Goal: Find specific page/section: Find specific page/section

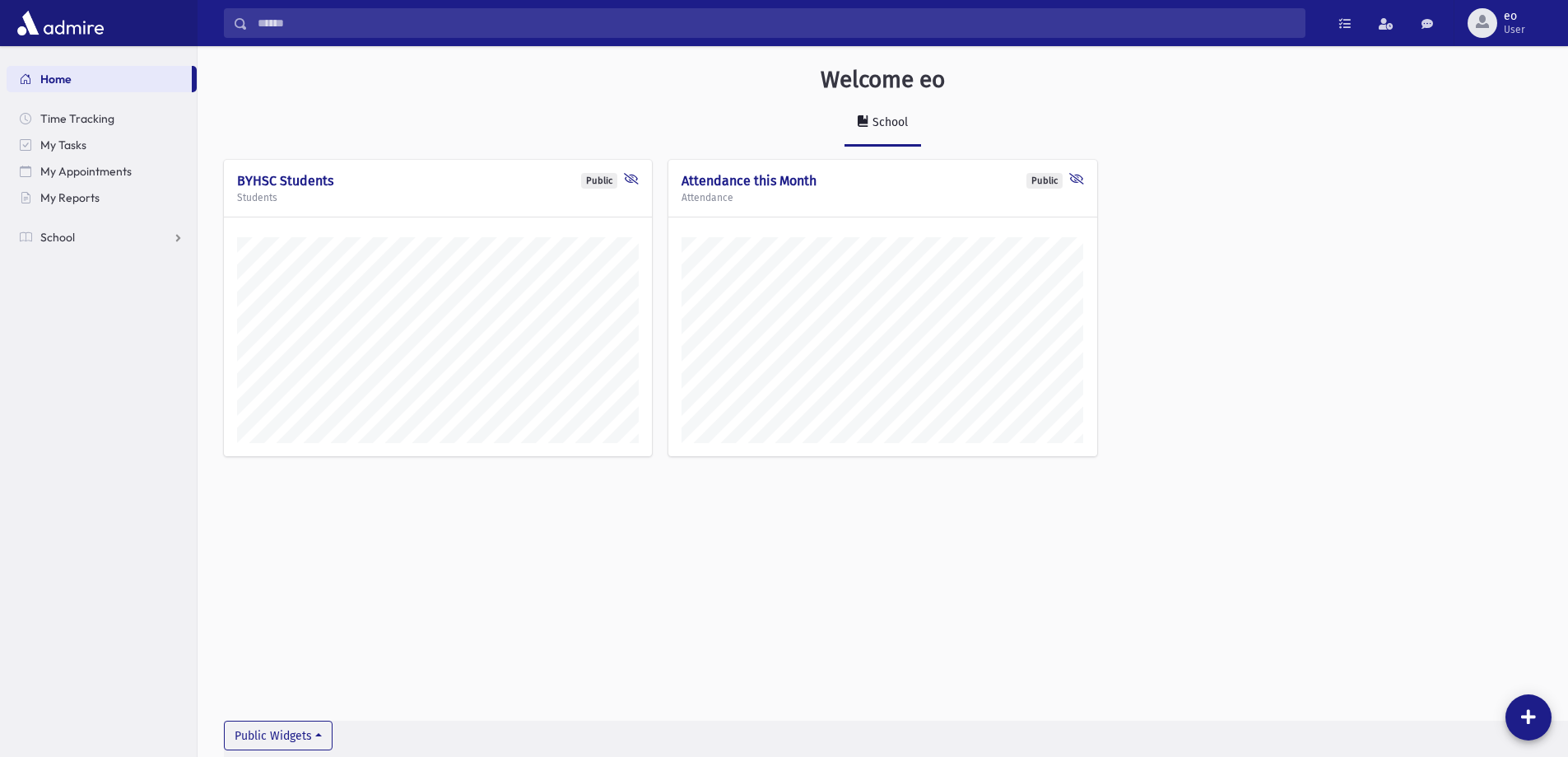
scroll to position [748, 1371]
click at [65, 236] on span "School" at bounding box center [57, 237] width 34 height 15
click at [95, 271] on link "Students" at bounding box center [102, 264] width 190 height 27
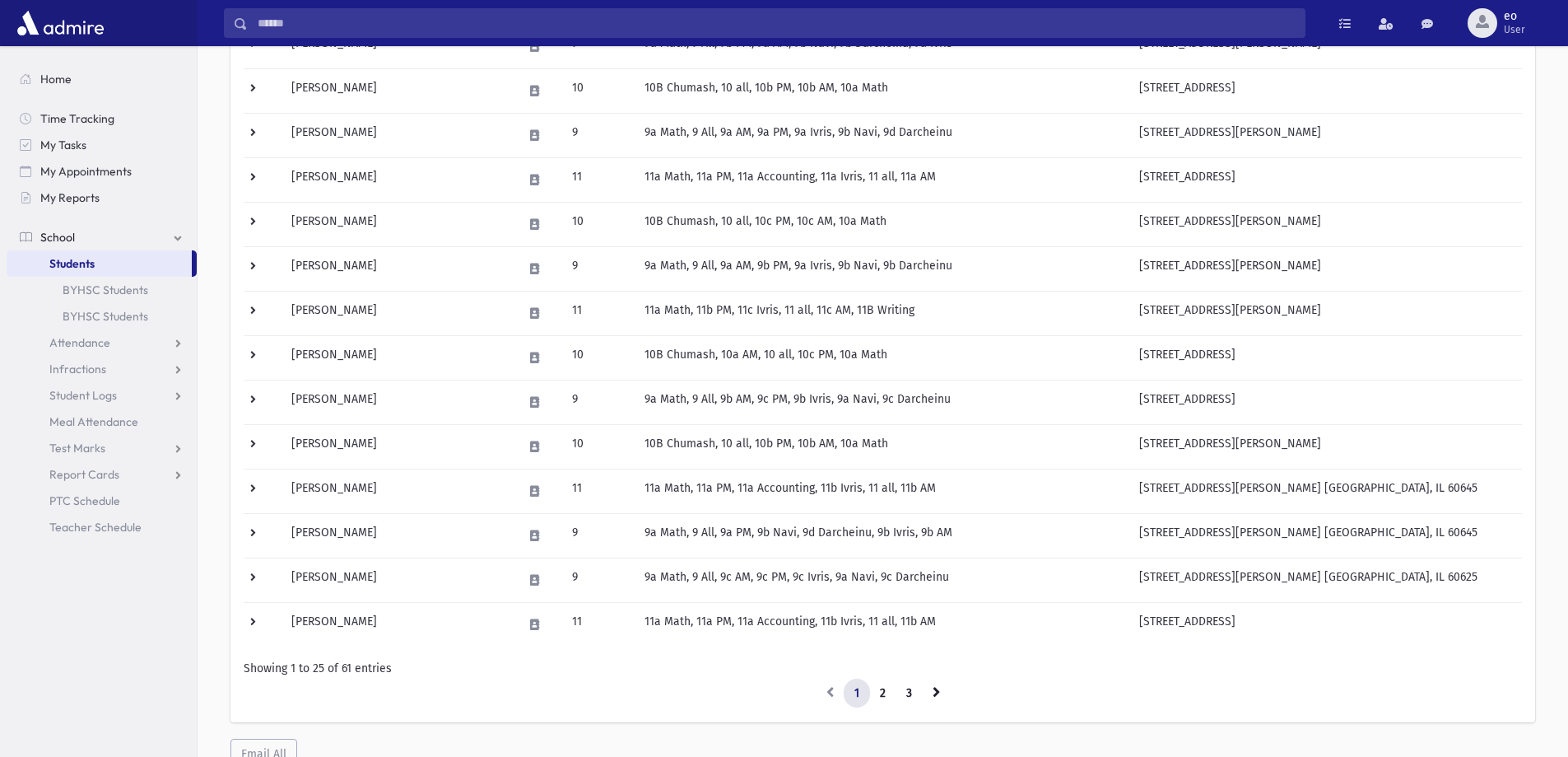
scroll to position [819, 0]
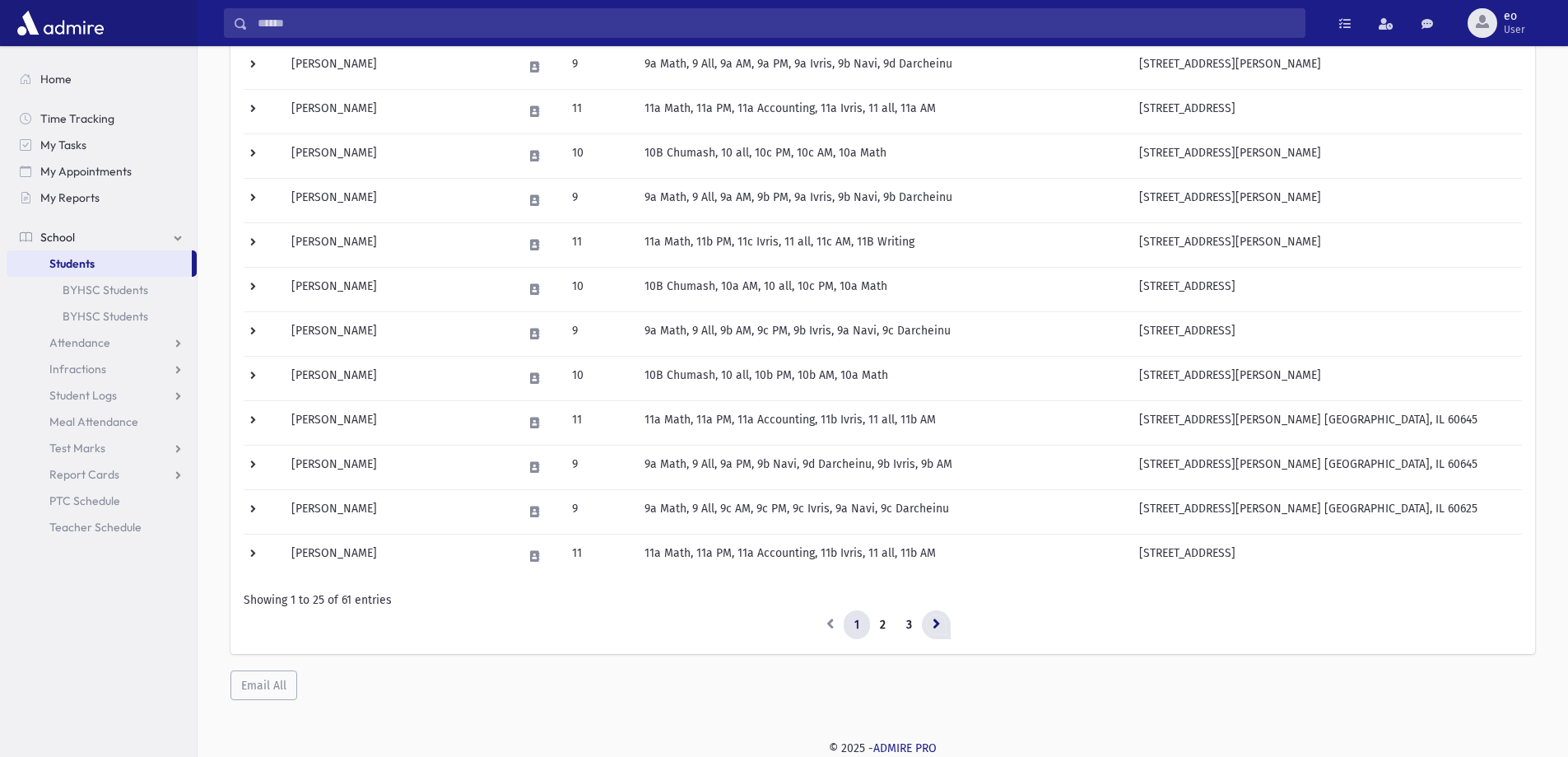
click at [924, 630] on link at bounding box center [936, 624] width 28 height 29
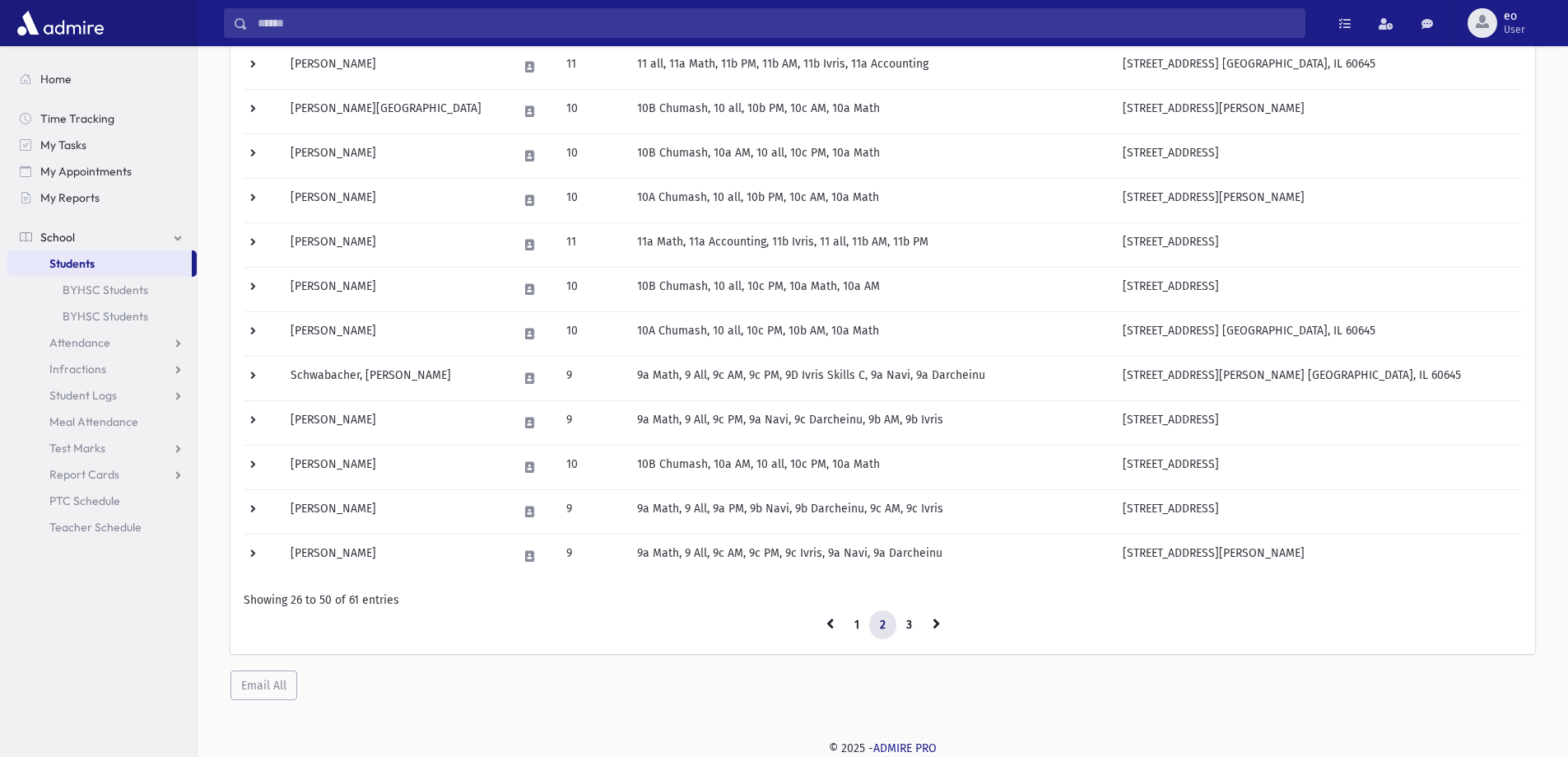
click at [924, 630] on link at bounding box center [936, 624] width 28 height 29
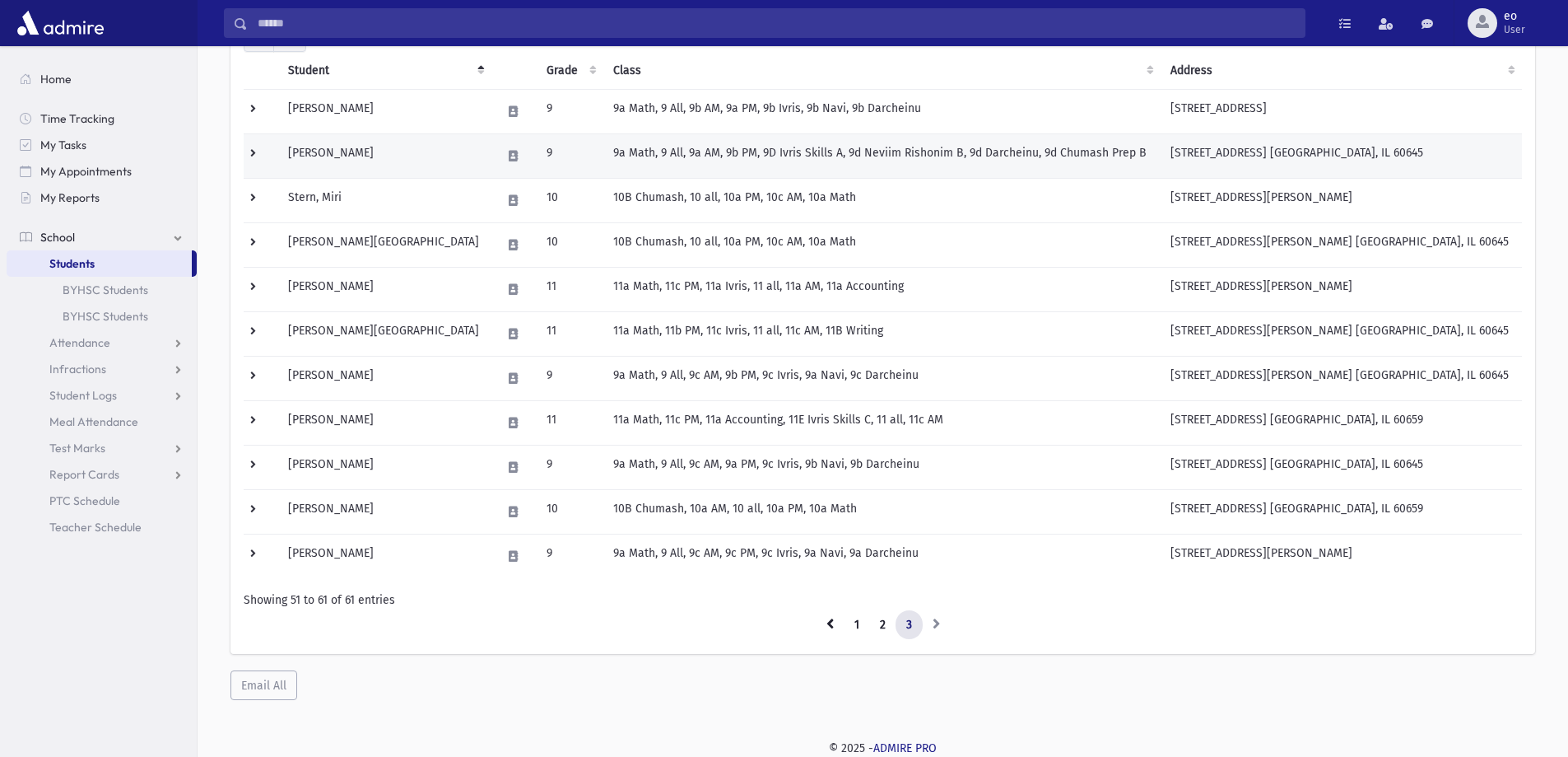
click at [360, 169] on td "[PERSON_NAME]" at bounding box center [384, 155] width 212 height 44
click at [256, 155] on td at bounding box center [261, 155] width 34 height 44
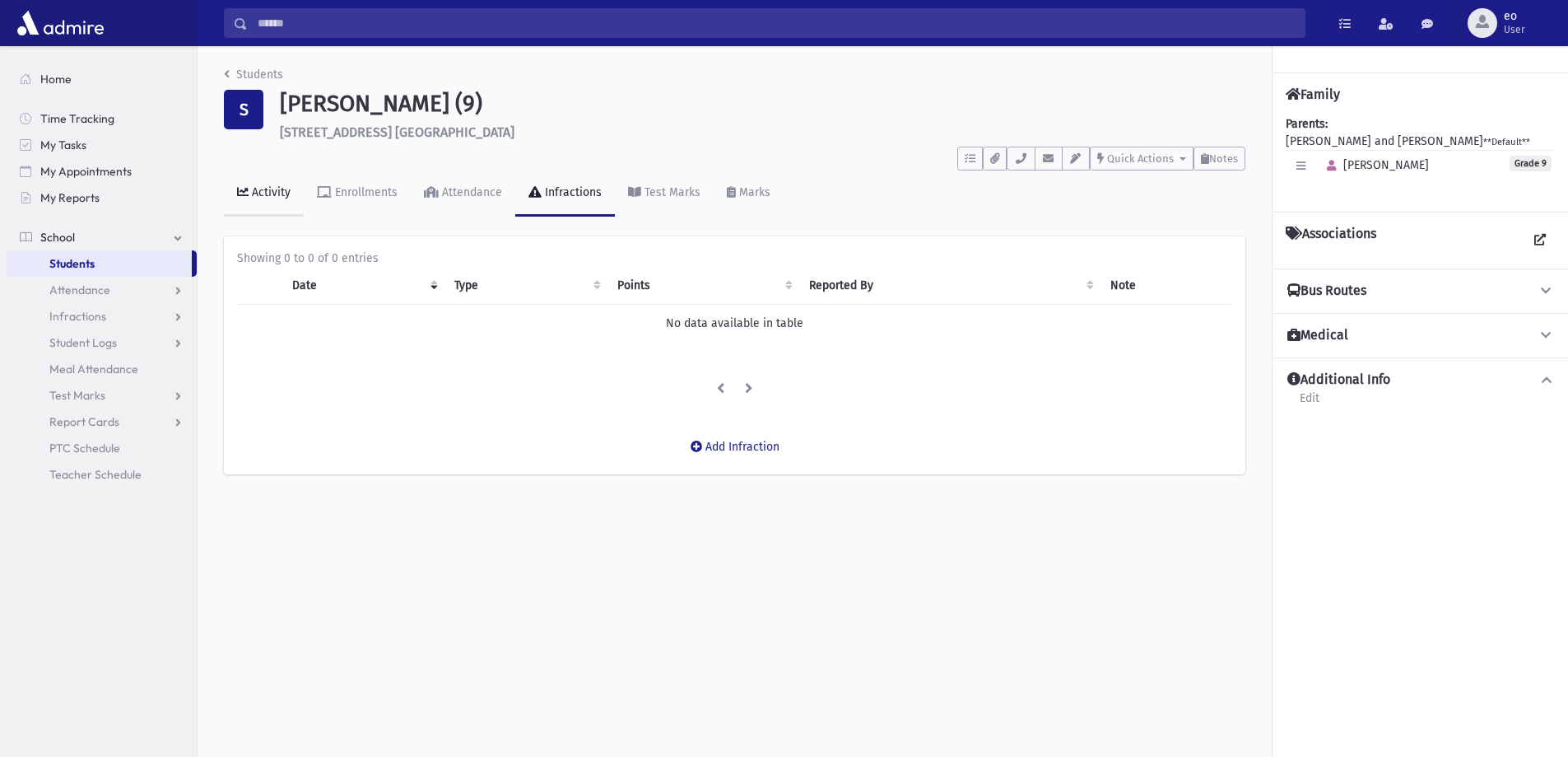
click at [285, 190] on div "Activity" at bounding box center [270, 192] width 42 height 14
click at [354, 190] on div "Enrollments" at bounding box center [364, 192] width 66 height 14
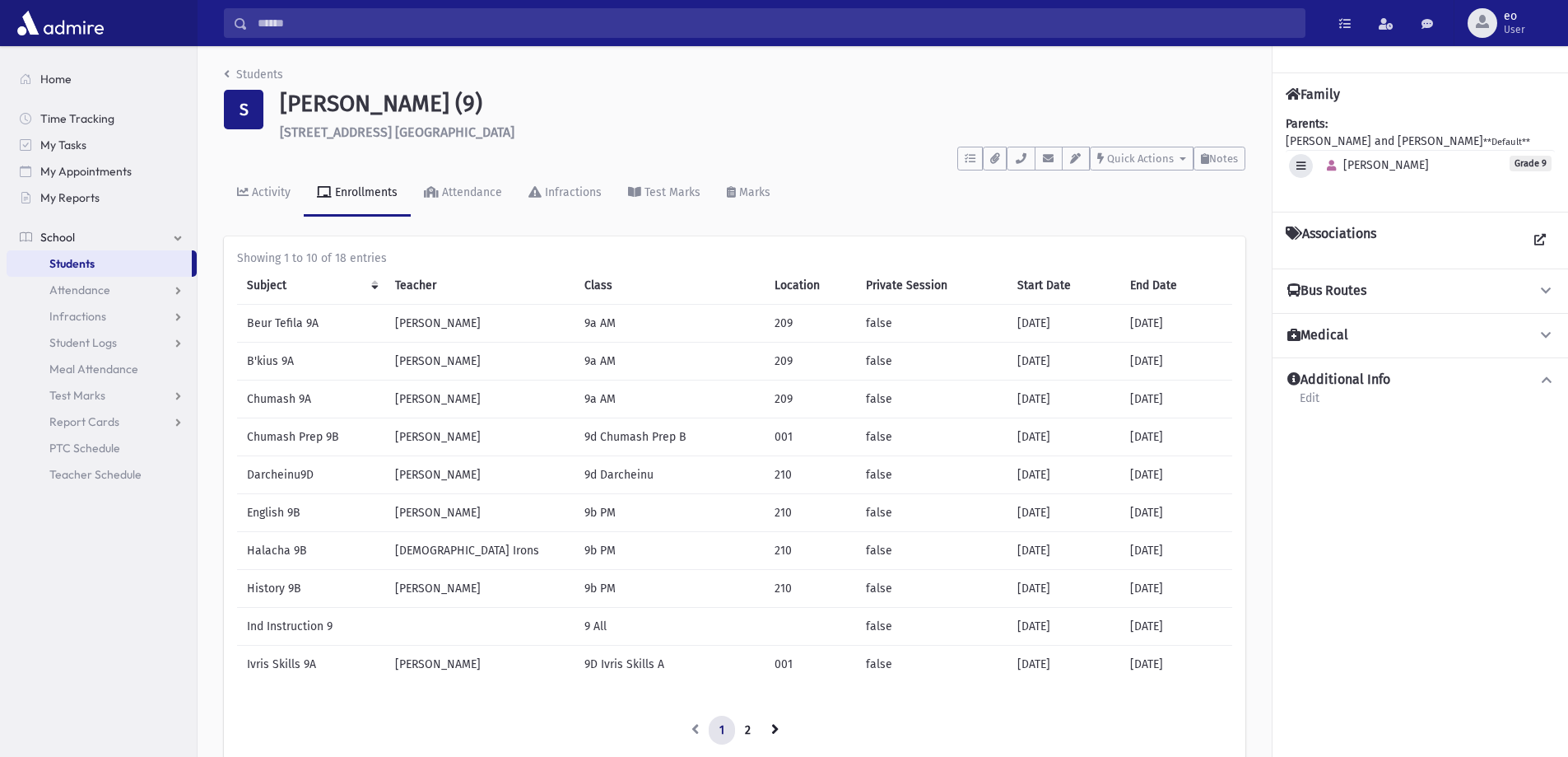
click at [1302, 162] on icon "button" at bounding box center [1301, 165] width 9 height 11
click at [1524, 23] on span "eo" at bounding box center [1515, 17] width 22 height 13
click at [1480, 161] on link "Logout" at bounding box center [1497, 167] width 132 height 30
